Goal: Task Accomplishment & Management: Use online tool/utility

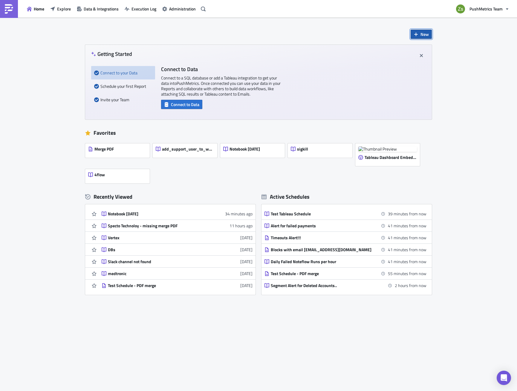
click at [426, 34] on span "New" at bounding box center [424, 34] width 8 height 6
click at [437, 51] on div "Report" at bounding box center [441, 49] width 40 height 6
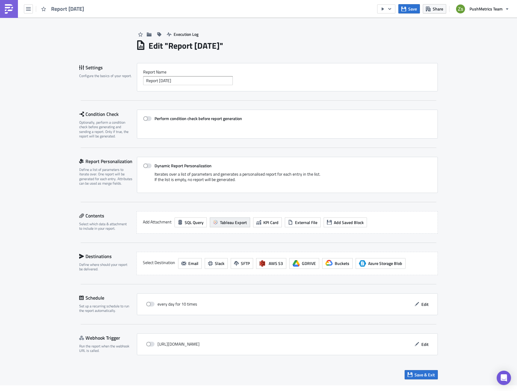
click at [231, 223] on span "Tableau Export" at bounding box center [233, 222] width 27 height 6
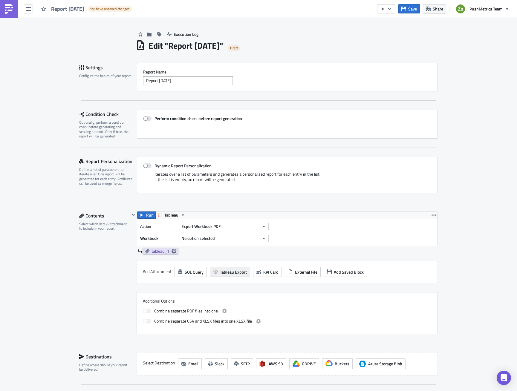
click at [235, 273] on span "Tableau Export" at bounding box center [233, 272] width 27 height 6
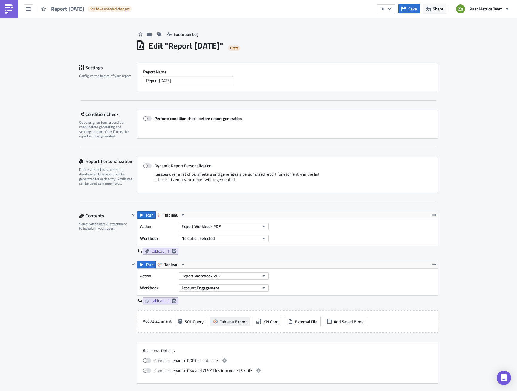
click at [230, 320] on span "Tableau Export" at bounding box center [233, 322] width 27 height 6
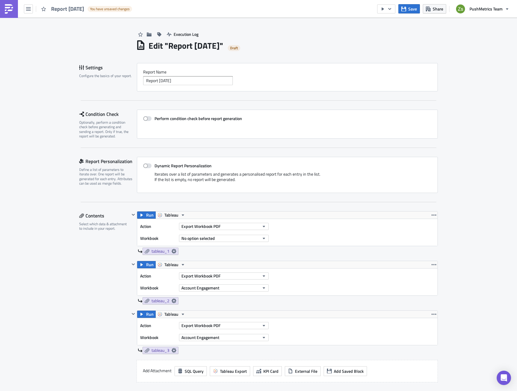
scroll to position [90, 0]
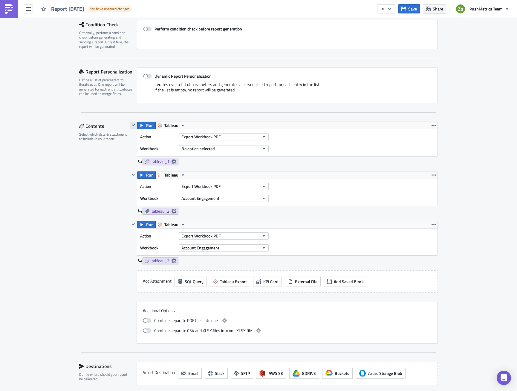
click at [133, 127] on icon "button" at bounding box center [133, 125] width 5 height 5
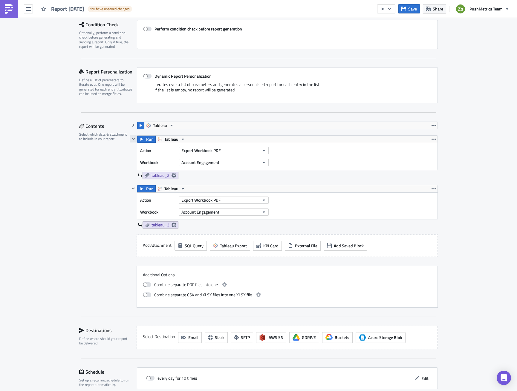
click at [132, 138] on icon "button" at bounding box center [133, 139] width 3 height 2
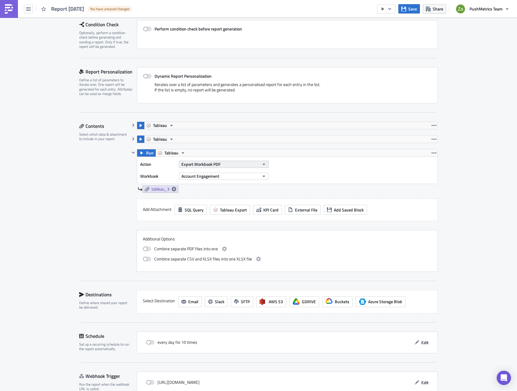
click at [212, 167] on span "Export Workbook PDF" at bounding box center [200, 164] width 39 height 6
click at [223, 204] on div "Export View CSV" at bounding box center [206, 204] width 51 height 6
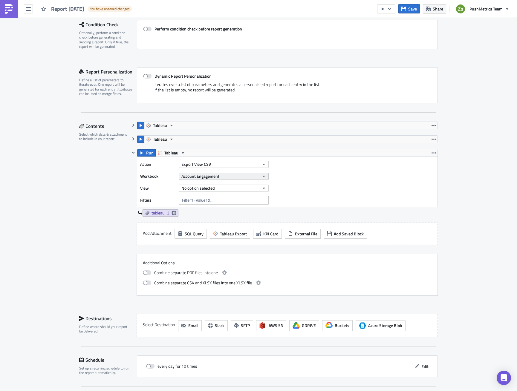
click at [223, 179] on button "Account Engagement" at bounding box center [224, 176] width 90 height 7
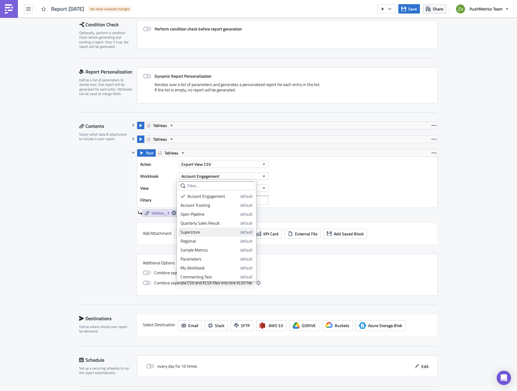
click at [221, 231] on div "Superstore" at bounding box center [210, 232] width 58 height 6
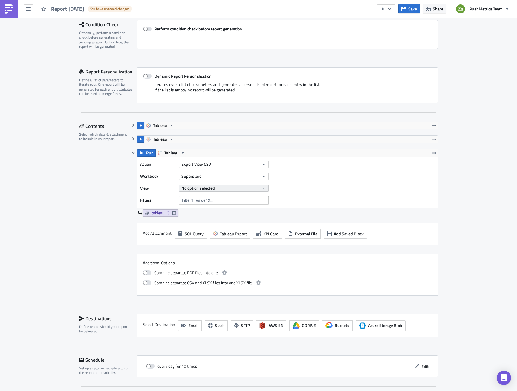
click at [218, 188] on button "No option selected" at bounding box center [224, 188] width 90 height 7
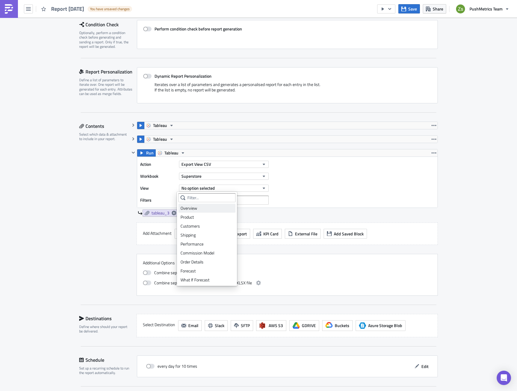
click at [216, 208] on div "Overview" at bounding box center [207, 208] width 53 height 6
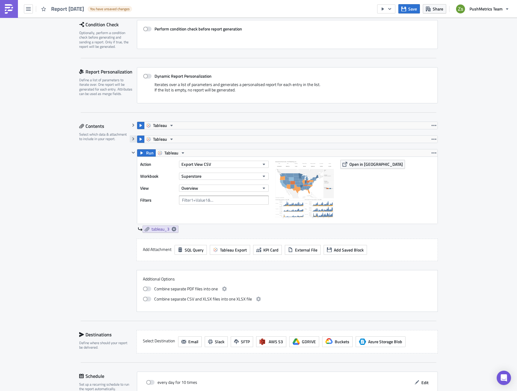
click at [132, 139] on icon "button" at bounding box center [133, 138] width 2 height 3
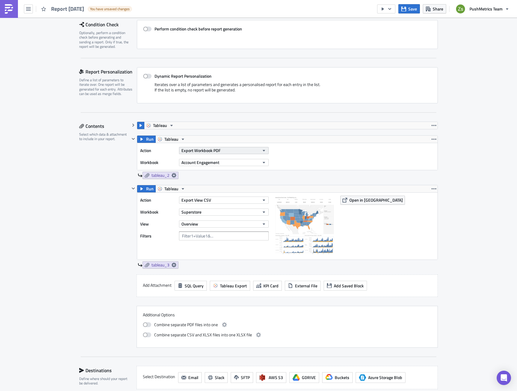
click at [205, 150] on span "Export Workbook PDF" at bounding box center [200, 150] width 39 height 6
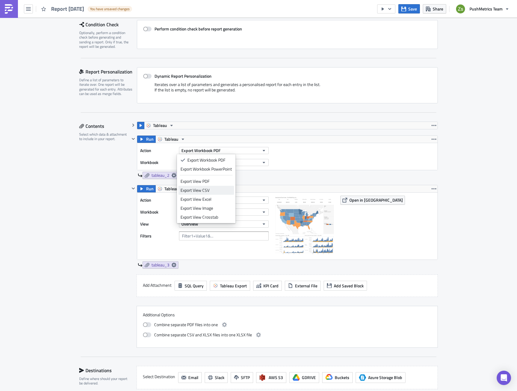
click at [215, 192] on div "Export View CSV" at bounding box center [206, 190] width 51 height 6
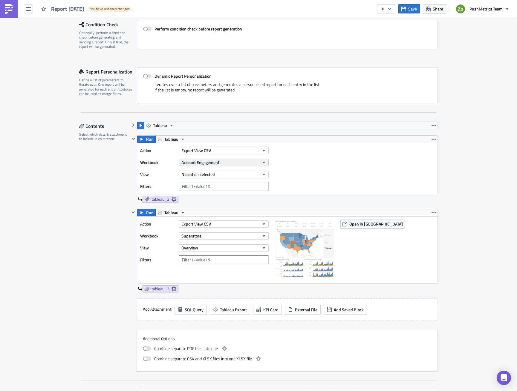
click at [214, 165] on span "Account Engagement" at bounding box center [200, 162] width 38 height 6
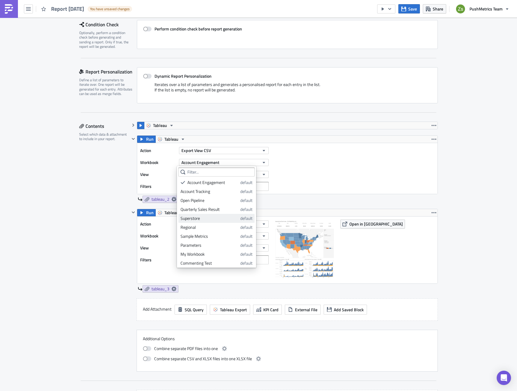
click at [215, 218] on div "Superstore" at bounding box center [210, 218] width 58 height 6
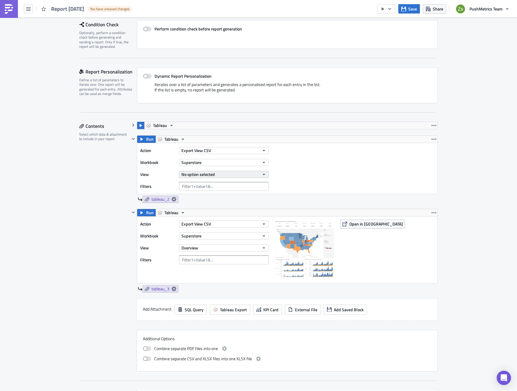
click at [220, 173] on button "No option selected" at bounding box center [224, 174] width 90 height 7
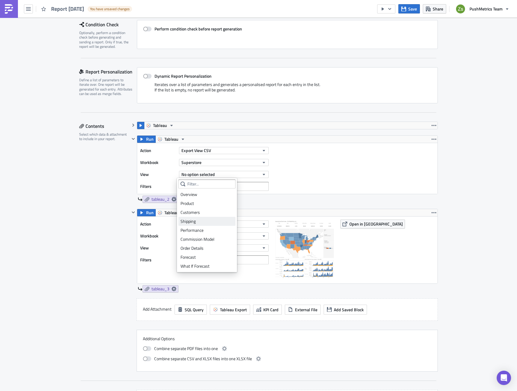
click at [212, 219] on div "Shipping" at bounding box center [207, 221] width 53 height 6
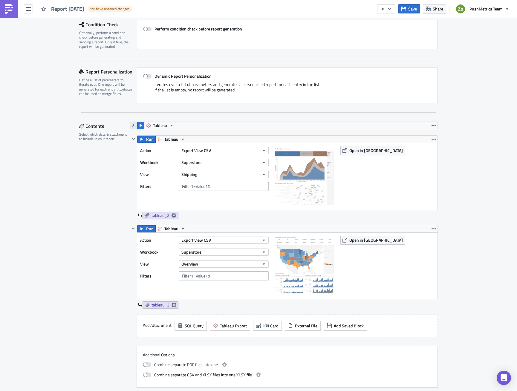
click at [131, 126] on icon "button" at bounding box center [133, 125] width 5 height 5
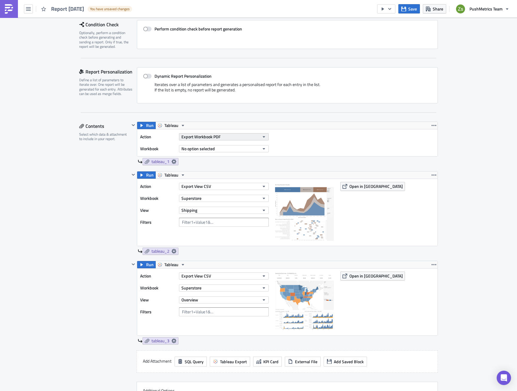
click at [203, 138] on span "Export Workbook PDF" at bounding box center [200, 137] width 39 height 6
click at [225, 177] on div "Export View CSV" at bounding box center [206, 177] width 51 height 6
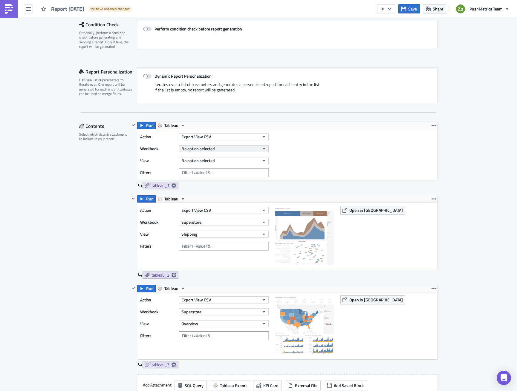
click at [218, 147] on button "No option selected" at bounding box center [224, 148] width 90 height 7
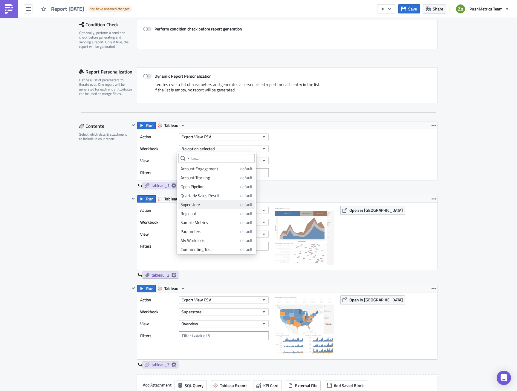
click at [219, 207] on div "Superstore" at bounding box center [210, 205] width 58 height 6
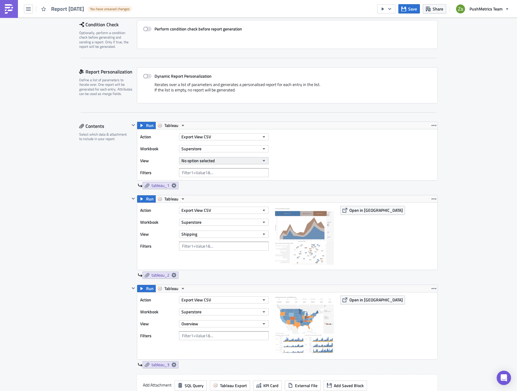
click at [213, 163] on button "No option selected" at bounding box center [224, 160] width 90 height 7
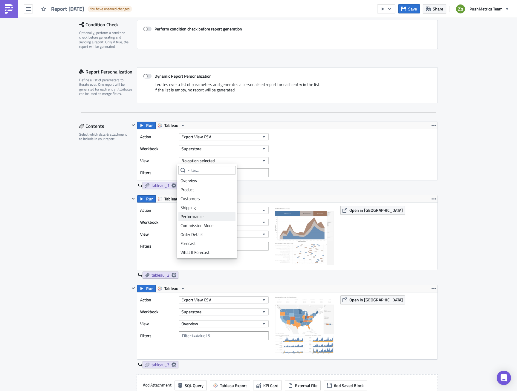
click at [213, 217] on div "Performance" at bounding box center [207, 217] width 53 height 6
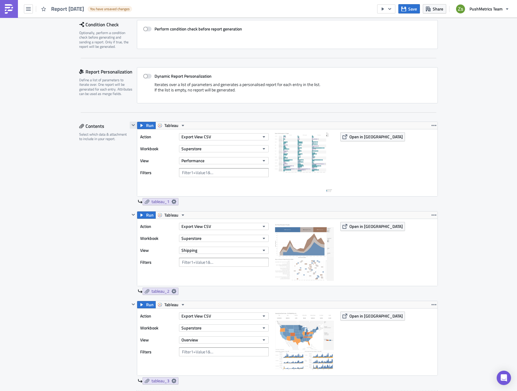
click at [132, 127] on icon "button" at bounding box center [133, 125] width 5 height 5
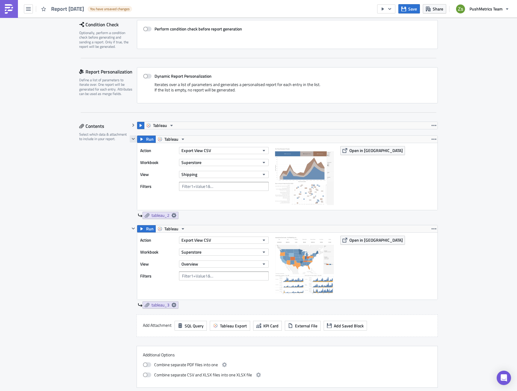
click at [131, 140] on icon "button" at bounding box center [133, 139] width 5 height 5
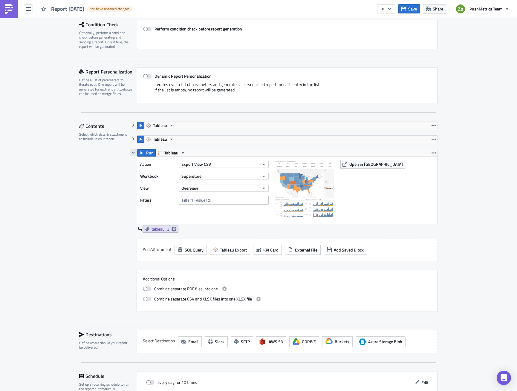
click at [131, 155] on icon "button" at bounding box center [133, 152] width 5 height 5
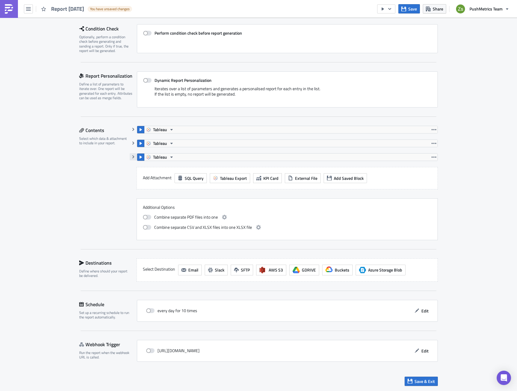
scroll to position [85, 0]
click at [145, 228] on span at bounding box center [147, 227] width 8 height 5
click at [145, 228] on input "checkbox" at bounding box center [146, 227] width 4 height 4
checkbox input "true"
click at [256, 229] on icon "button" at bounding box center [258, 227] width 5 height 5
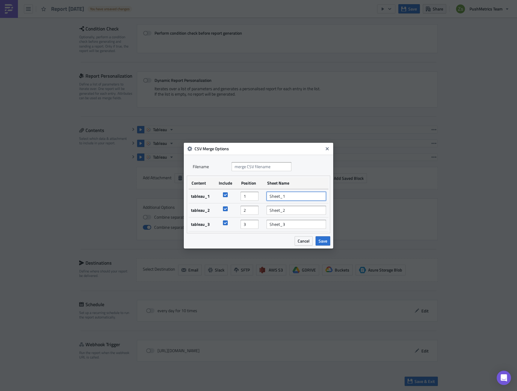
click at [298, 195] on input "Sheet_1" at bounding box center [296, 196] width 59 height 9
type input "Sheet_1"
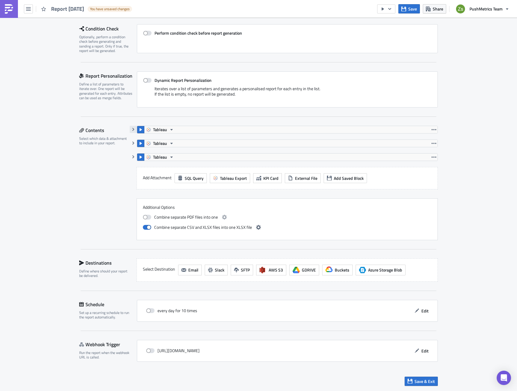
click at [132, 130] on icon "button" at bounding box center [133, 129] width 2 height 3
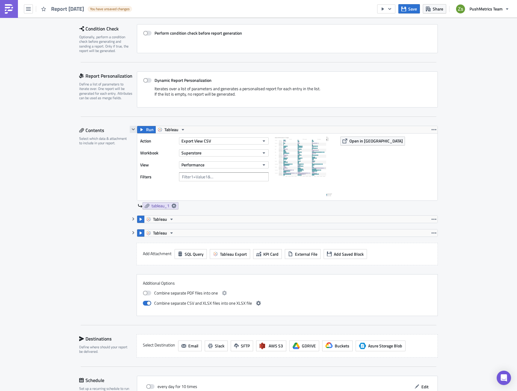
click at [131, 130] on icon "button" at bounding box center [133, 129] width 5 height 5
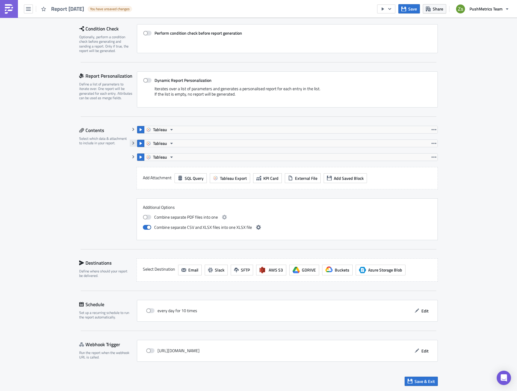
click at [131, 143] on icon "button" at bounding box center [133, 143] width 5 height 5
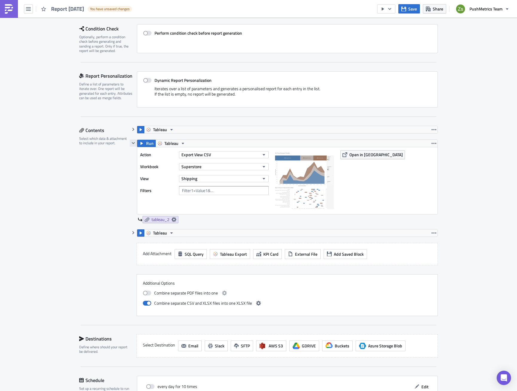
click at [132, 143] on icon "button" at bounding box center [133, 143] width 3 height 2
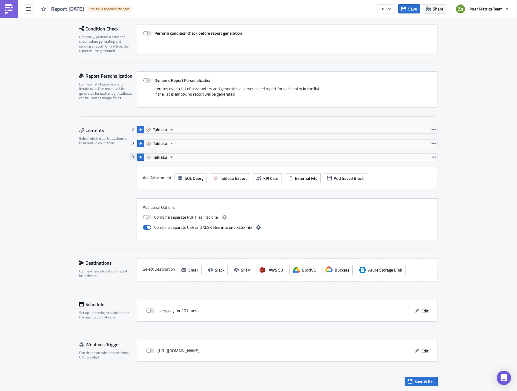
click at [133, 157] on icon "button" at bounding box center [133, 157] width 5 height 5
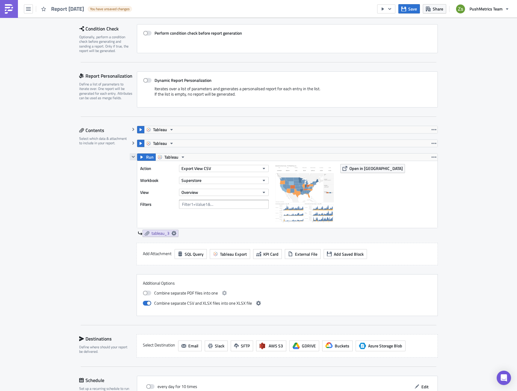
click at [133, 157] on icon "button" at bounding box center [133, 157] width 5 height 5
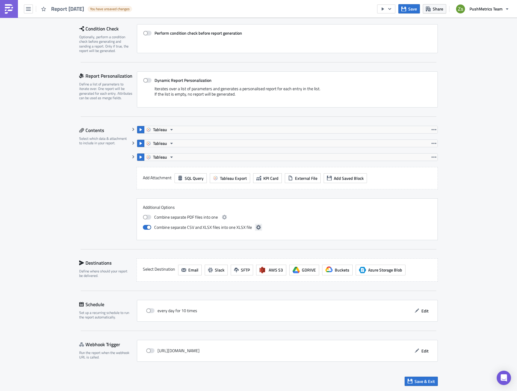
click at [256, 228] on icon "button" at bounding box center [258, 227] width 5 height 5
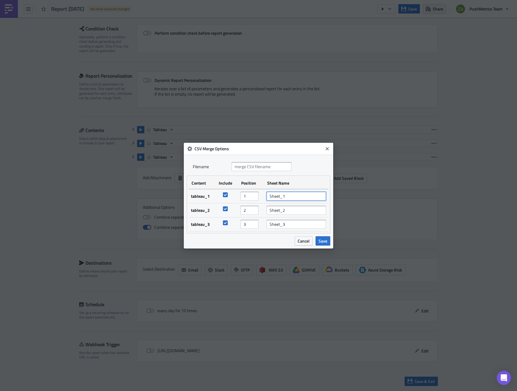
click at [305, 197] on input "Sheet_1" at bounding box center [296, 196] width 59 height 9
type input "Performance"
type input "Shipping"
type input "Overview"
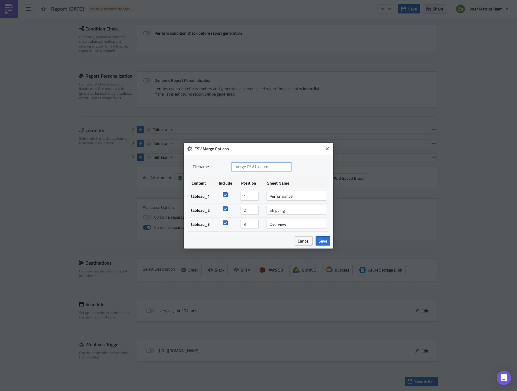
click at [266, 169] on input "text" at bounding box center [262, 166] width 60 height 9
type input "merge_tableau_csv"
click at [322, 243] on span "Save" at bounding box center [323, 241] width 9 height 6
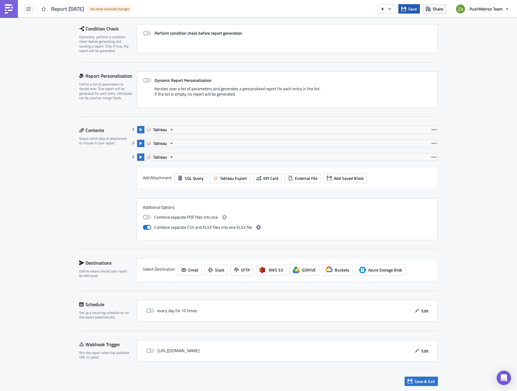
click at [416, 10] on span "Save" at bounding box center [412, 9] width 9 height 6
click at [192, 272] on span "Email" at bounding box center [193, 270] width 10 height 6
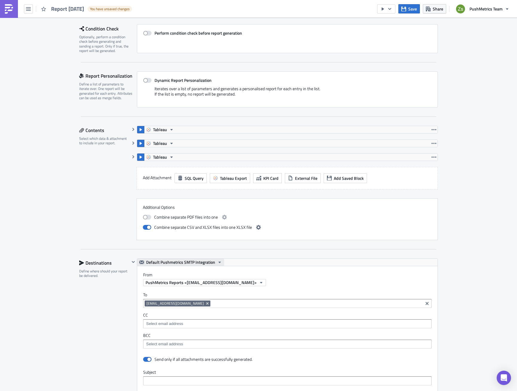
scroll to position [175, 0]
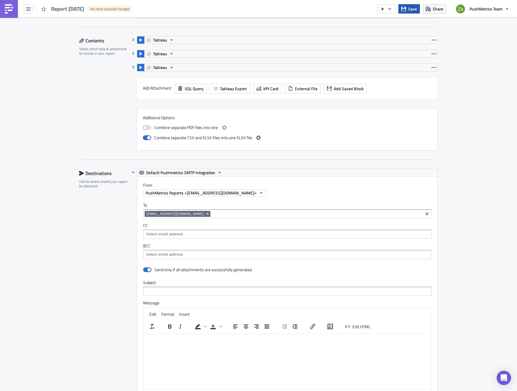
click at [413, 9] on span "Save" at bounding box center [412, 9] width 9 height 6
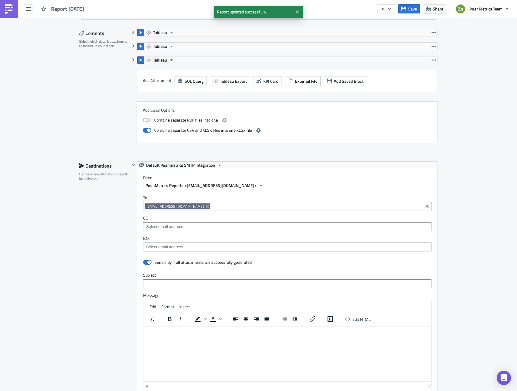
scroll to position [205, 0]
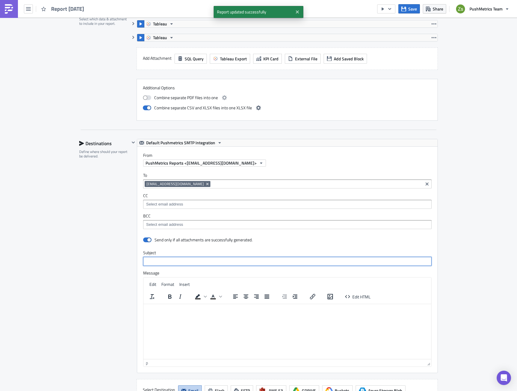
click at [169, 259] on input "text" at bounding box center [287, 261] width 288 height 9
type input "test"
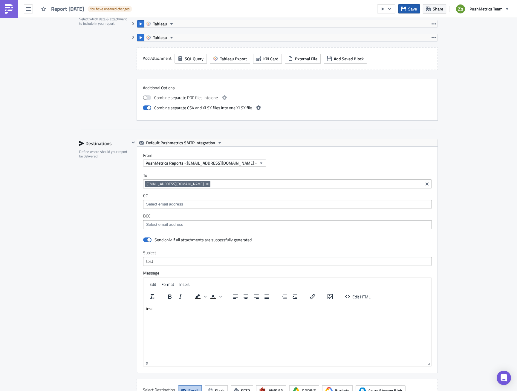
click at [413, 10] on span "Save" at bounding box center [412, 9] width 9 height 6
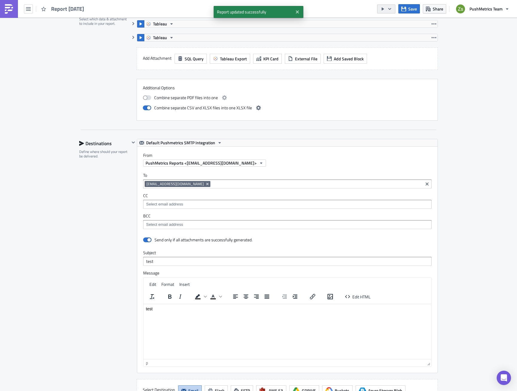
click at [383, 10] on icon "button" at bounding box center [382, 9] width 5 height 5
click at [394, 34] on div "Run Report" at bounding box center [404, 33] width 47 height 6
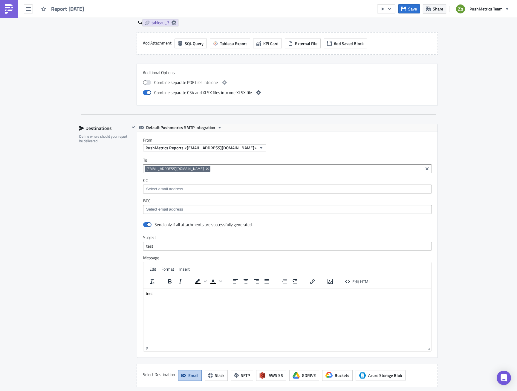
scroll to position [508, 0]
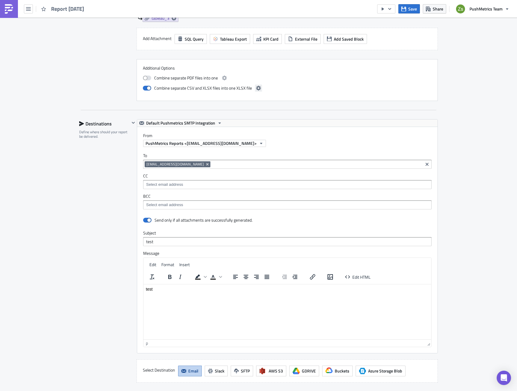
click at [256, 86] on icon "button" at bounding box center [258, 88] width 5 height 5
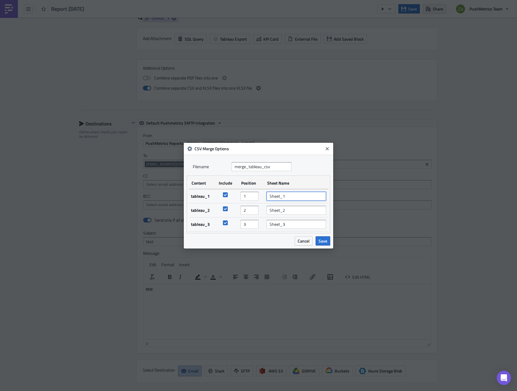
click at [305, 196] on input "Sheet_1" at bounding box center [296, 196] width 59 height 9
type input "sheet_name_1"
click at [327, 243] on span "Save" at bounding box center [323, 241] width 9 height 6
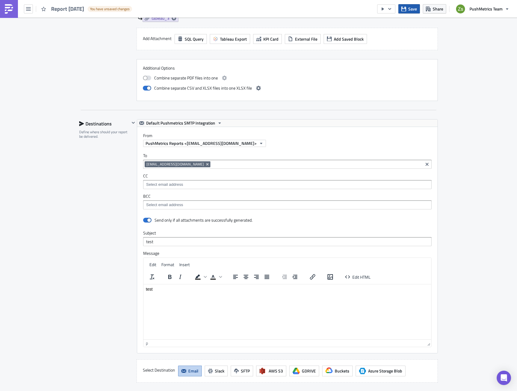
click at [402, 11] on button "Save" at bounding box center [409, 8] width 22 height 9
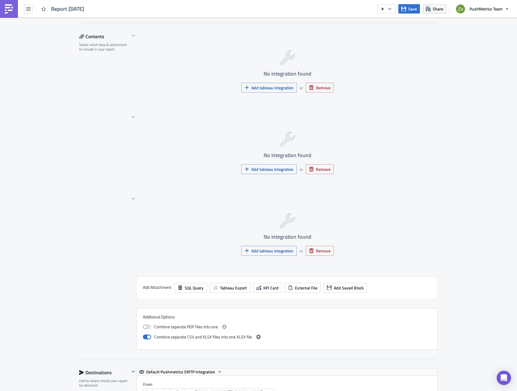
scroll to position [329, 0]
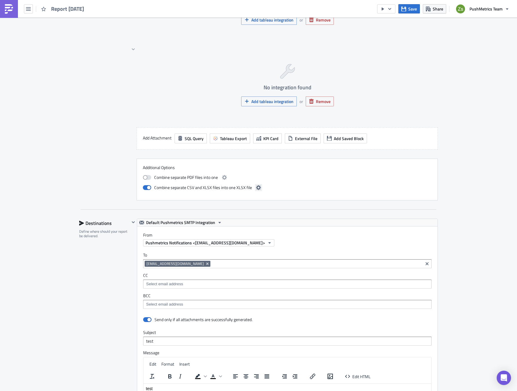
click at [256, 189] on icon "button" at bounding box center [258, 187] width 5 height 5
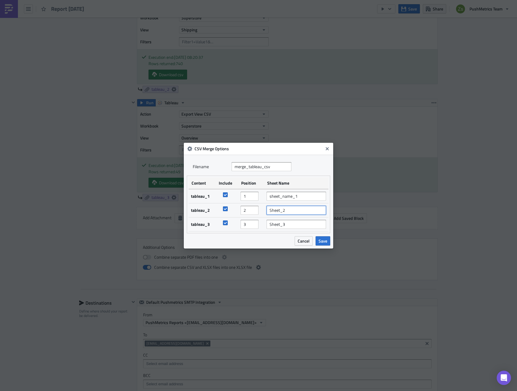
click at [305, 207] on input "Sheet_2" at bounding box center [296, 210] width 59 height 9
type input "Per"
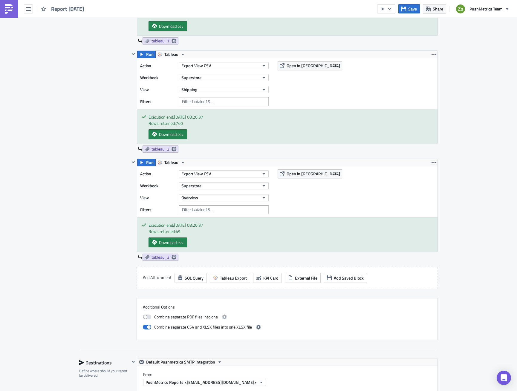
scroll to position [389, 0]
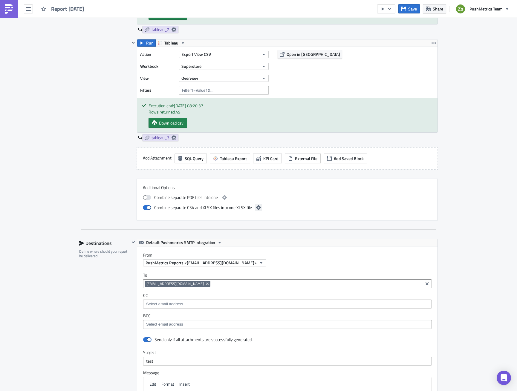
click at [257, 206] on icon "button" at bounding box center [258, 207] width 5 height 5
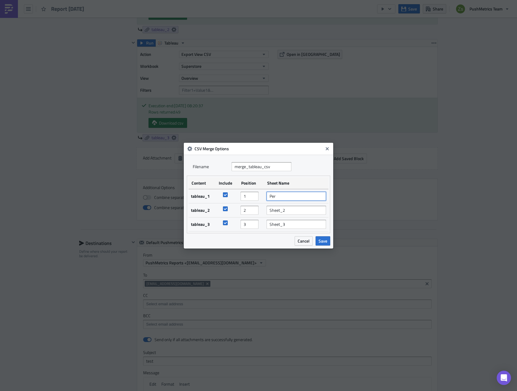
click at [299, 196] on input "Per" at bounding box center [296, 196] width 59 height 9
type input "Performance"
type input "Shipping"
type input "Overview"
click at [321, 244] on span "Save" at bounding box center [323, 241] width 9 height 6
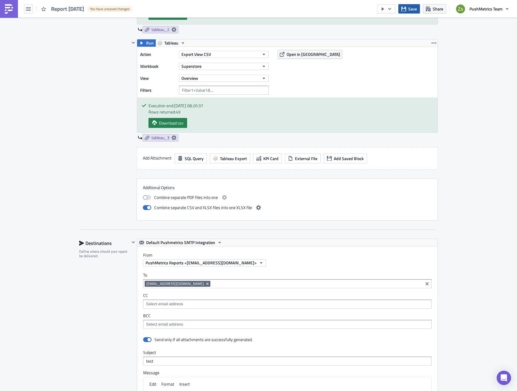
click at [408, 9] on button "Save" at bounding box center [409, 8] width 22 height 9
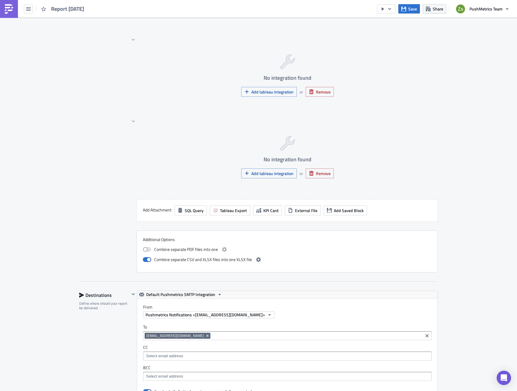
scroll to position [329, 0]
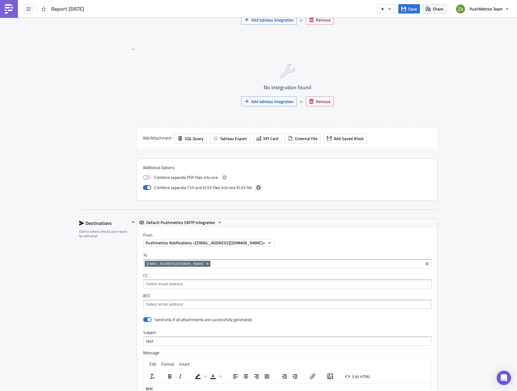
click at [256, 190] on icon "button" at bounding box center [258, 187] width 5 height 5
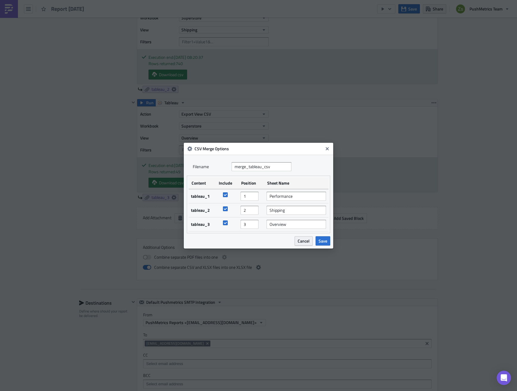
click at [308, 243] on span "Cancel" at bounding box center [304, 241] width 12 height 6
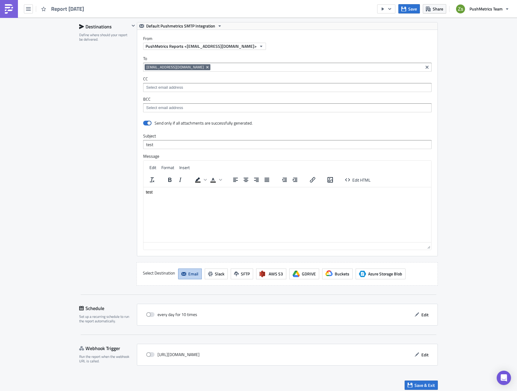
scroll to position [609, 0]
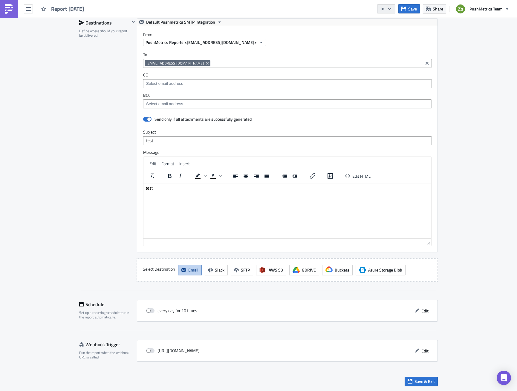
click at [386, 7] on button "button" at bounding box center [386, 8] width 18 height 9
click at [392, 29] on link "Run Report" at bounding box center [404, 32] width 51 height 9
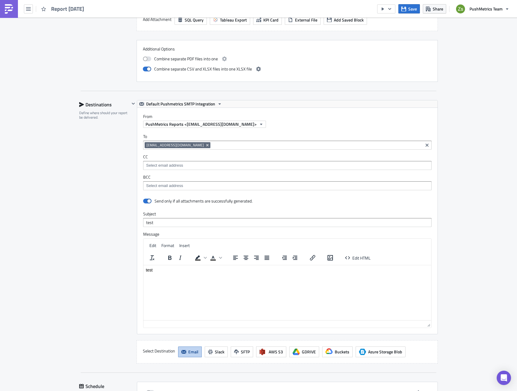
scroll to position [490, 0]
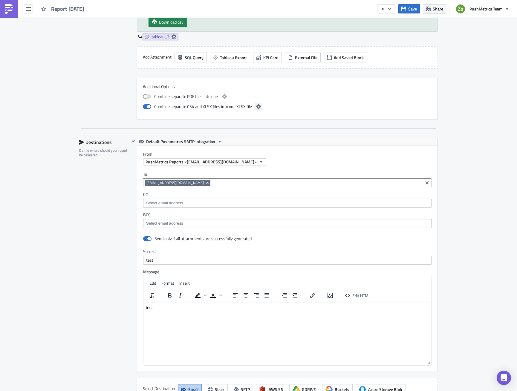
click at [256, 108] on icon "button" at bounding box center [258, 106] width 5 height 5
